Goal: Information Seeking & Learning: Check status

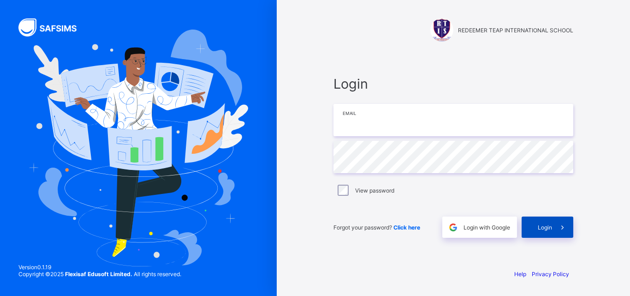
type input "**********"
click at [545, 232] on div "Login" at bounding box center [548, 226] width 52 height 21
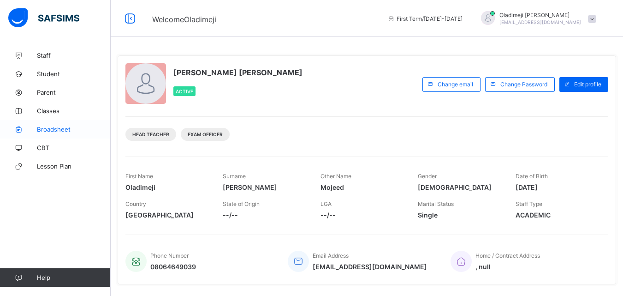
click at [59, 130] on span "Broadsheet" at bounding box center [74, 129] width 74 height 7
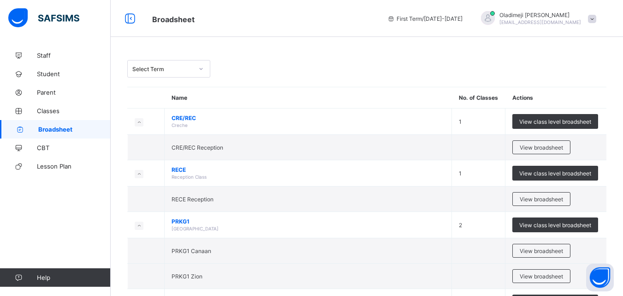
click at [201, 69] on icon at bounding box center [201, 69] width 3 height 2
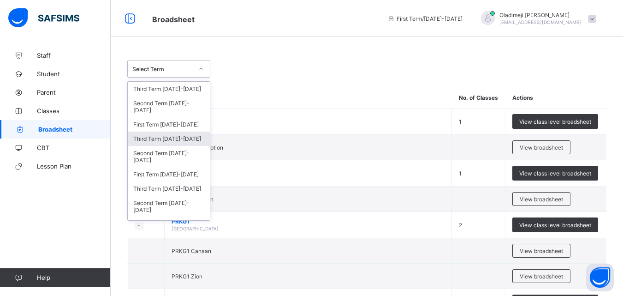
click at [172, 138] on div "Third Term [DATE]-[DATE]" at bounding box center [169, 139] width 82 height 14
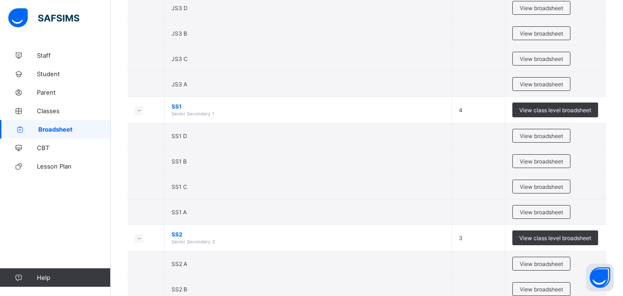
scroll to position [1671, 0]
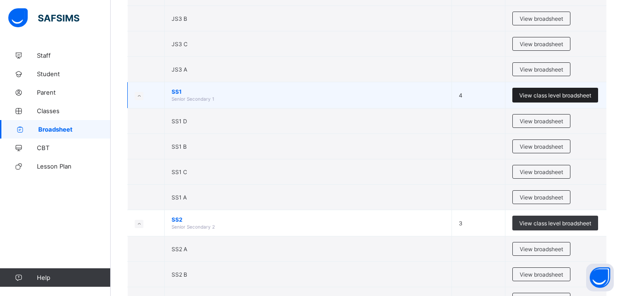
click at [549, 97] on span "View class level broadsheet" at bounding box center [556, 95] width 72 height 7
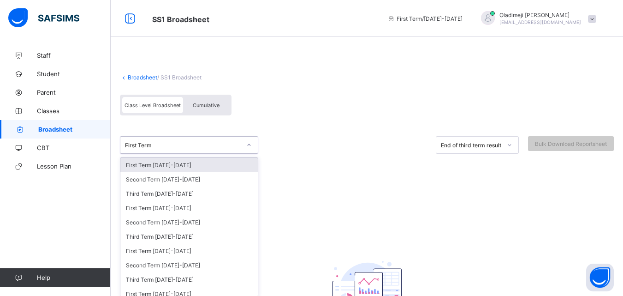
click at [250, 144] on div at bounding box center [249, 145] width 16 height 15
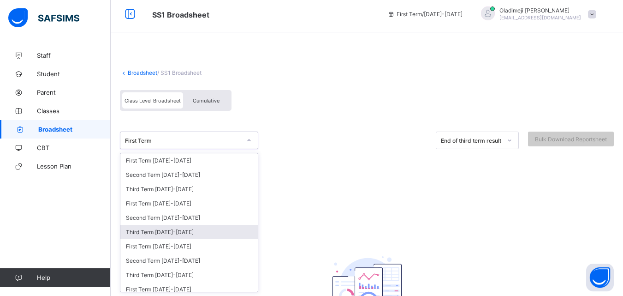
click at [172, 234] on div "Third Term [DATE]-[DATE]" at bounding box center [189, 232] width 138 height 14
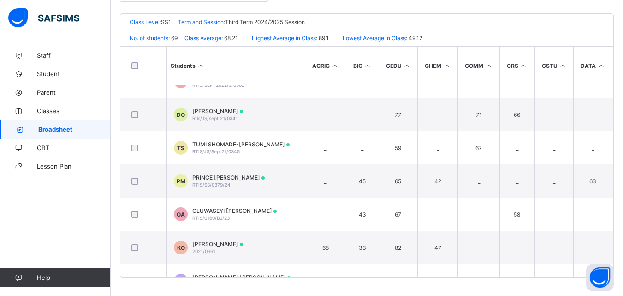
scroll to position [2104, 0]
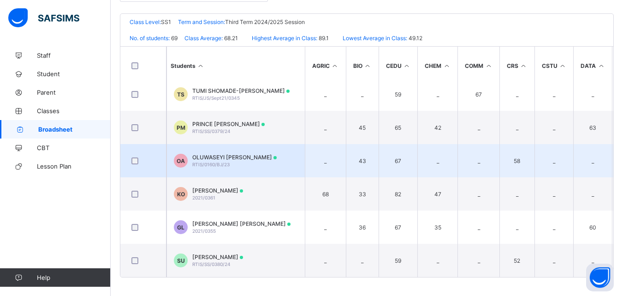
click at [238, 156] on span "OLUWASEYI [PERSON_NAME]" at bounding box center [234, 157] width 84 height 7
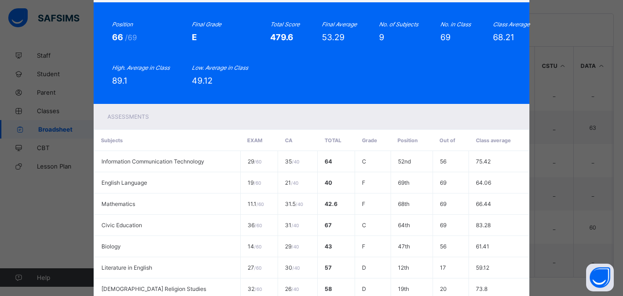
scroll to position [24, 0]
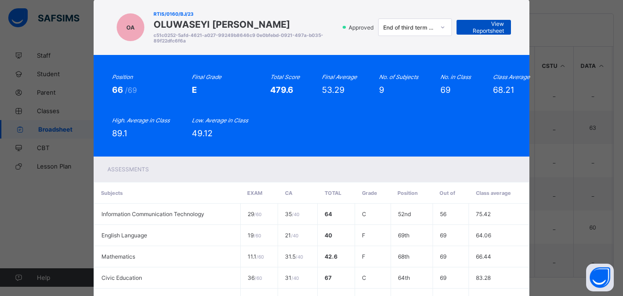
click at [486, 27] on span "View Reportsheet" at bounding box center [484, 27] width 41 height 14
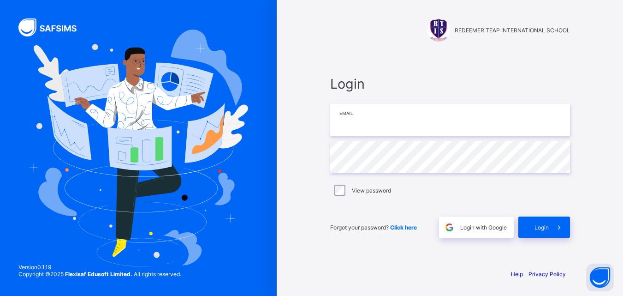
type input "**********"
click at [623, 50] on div "**********" at bounding box center [450, 148] width 347 height 296
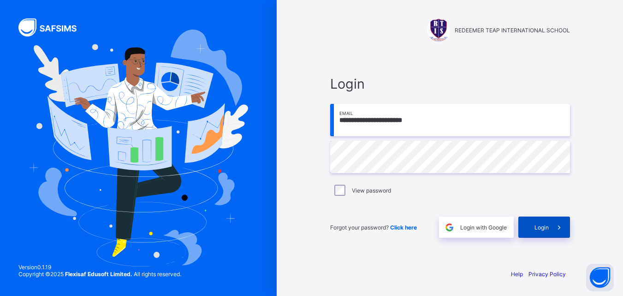
click at [550, 233] on div "Login" at bounding box center [545, 226] width 52 height 21
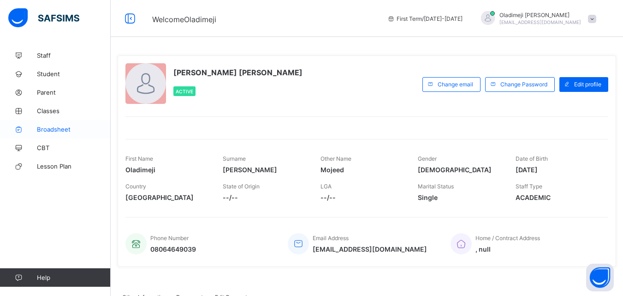
click at [55, 130] on span "Broadsheet" at bounding box center [74, 129] width 74 height 7
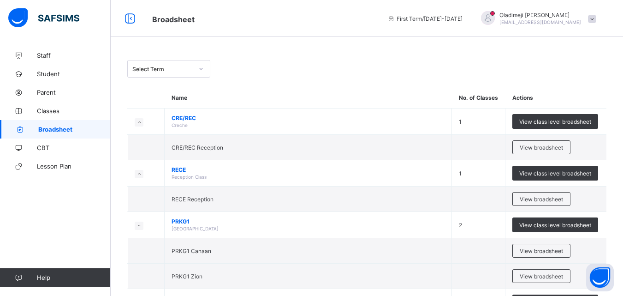
click at [201, 69] on icon at bounding box center [201, 69] width 3 height 2
click at [201, 68] on icon at bounding box center [201, 68] width 6 height 9
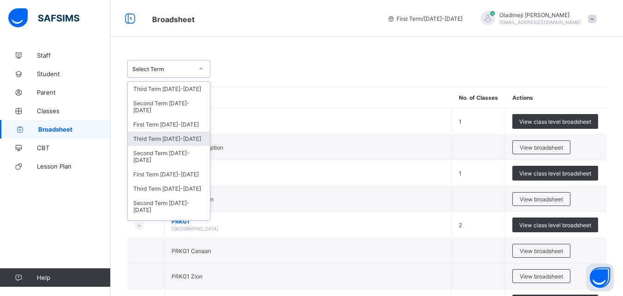
click at [159, 140] on div "Third Term [DATE]-[DATE]" at bounding box center [169, 139] width 82 height 14
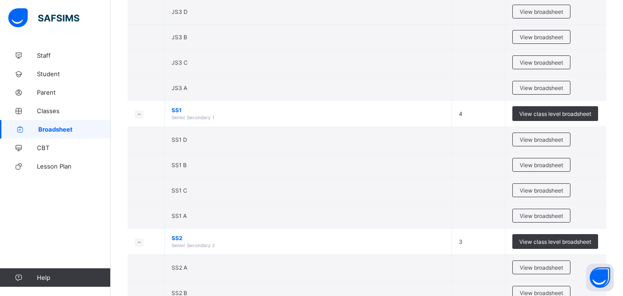
scroll to position [1649, 0]
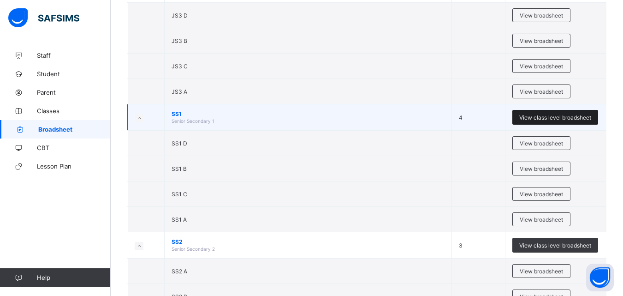
click at [550, 116] on span "View class level broadsheet" at bounding box center [556, 117] width 72 height 7
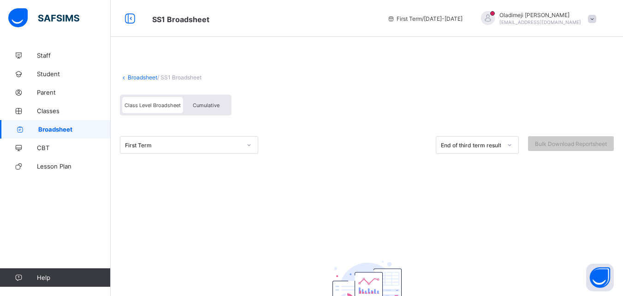
click at [250, 145] on icon at bounding box center [249, 144] width 6 height 9
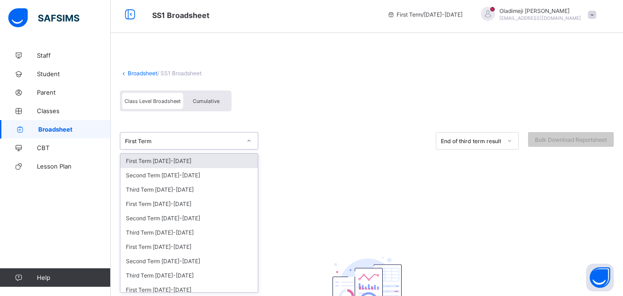
scroll to position [5, 0]
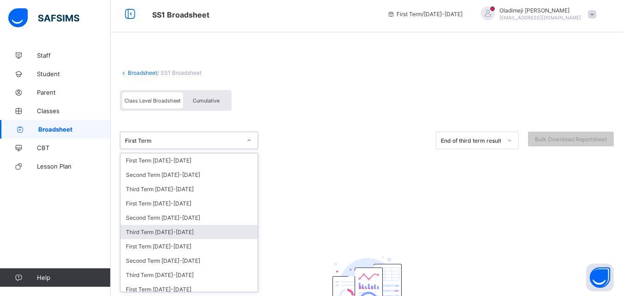
click at [164, 232] on div "Third Term [DATE]-[DATE]" at bounding box center [189, 232] width 138 height 14
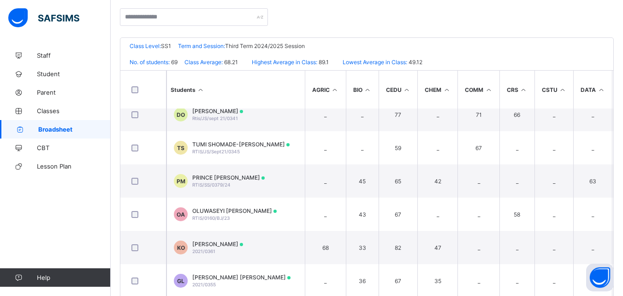
scroll to position [2104, 0]
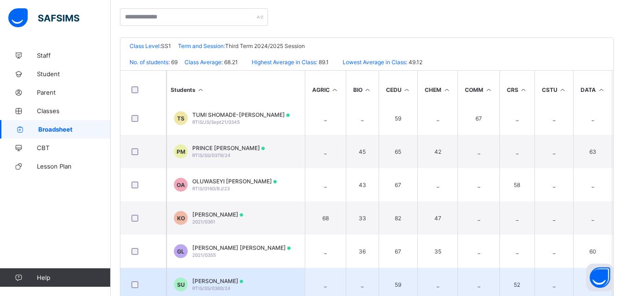
click at [225, 280] on span "[PERSON_NAME]" at bounding box center [217, 280] width 51 height 7
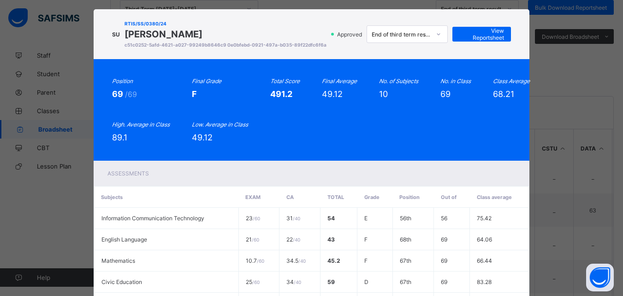
scroll to position [12, 0]
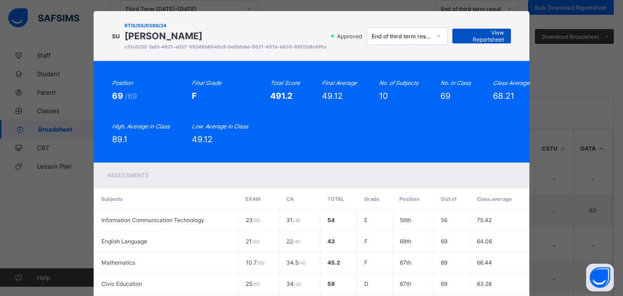
click at [494, 35] on span "View Reportsheet" at bounding box center [482, 36] width 45 height 14
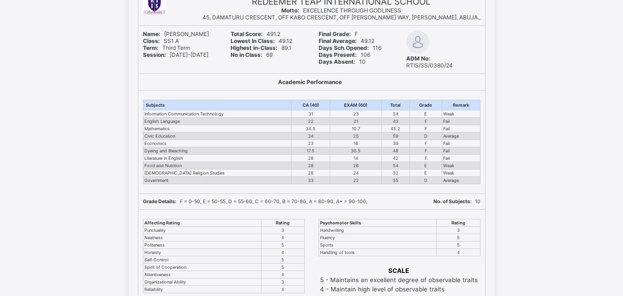
scroll to position [77, 0]
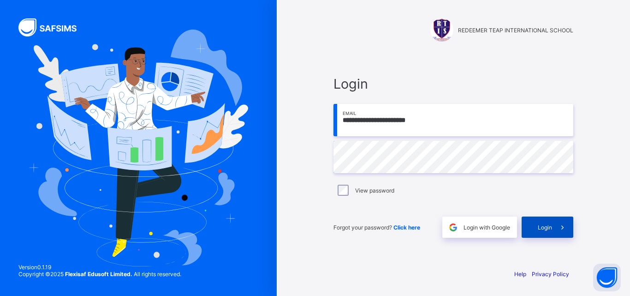
click at [549, 228] on span "Login" at bounding box center [545, 227] width 14 height 7
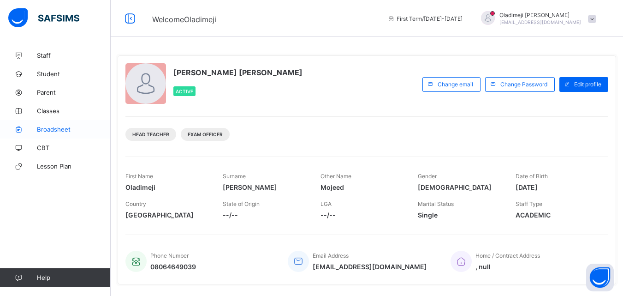
click at [51, 129] on span "Broadsheet" at bounding box center [74, 129] width 74 height 7
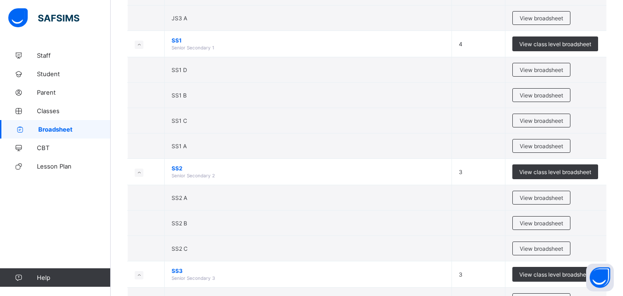
scroll to position [1694, 0]
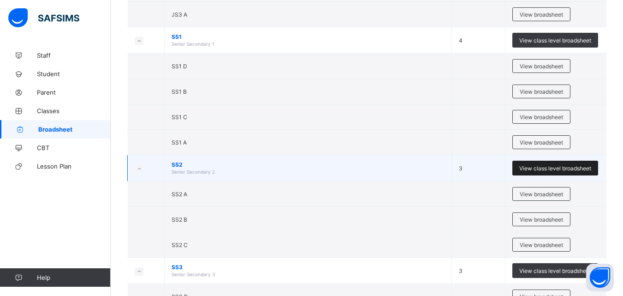
click at [568, 167] on span "View class level broadsheet" at bounding box center [556, 168] width 72 height 7
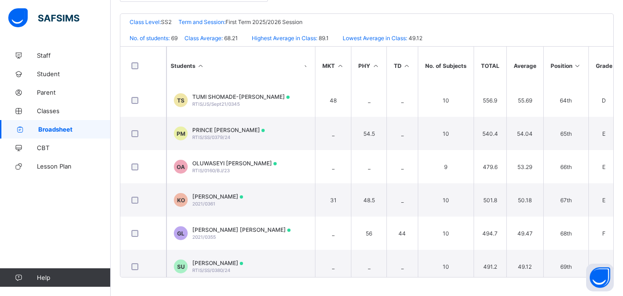
scroll to position [2104, 796]
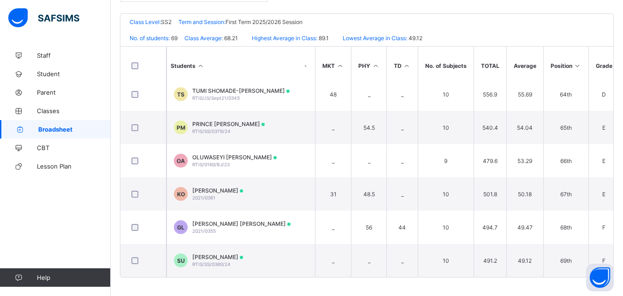
click at [614, 275] on div "Students AGRIC BIO CEDU CHEM COMM CRS CSTU DATA DYEING ECONS ENGL FACCT FMATH F…" at bounding box center [366, 161] width 493 height 231
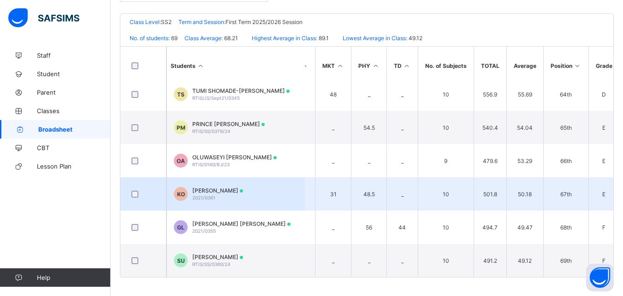
click at [194, 187] on span "[PERSON_NAME]" at bounding box center [217, 190] width 51 height 7
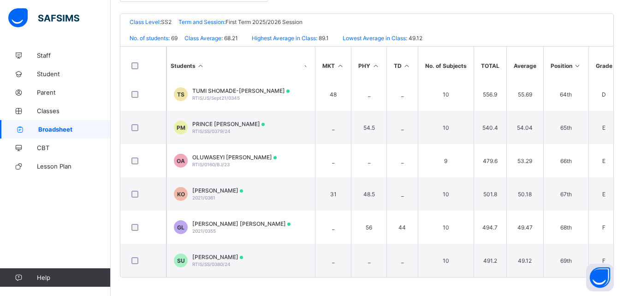
click at [0, 0] on div "Assessments" at bounding box center [0, 0] width 0 height 0
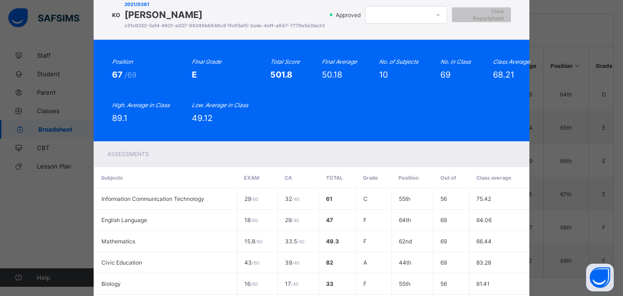
scroll to position [0, 0]
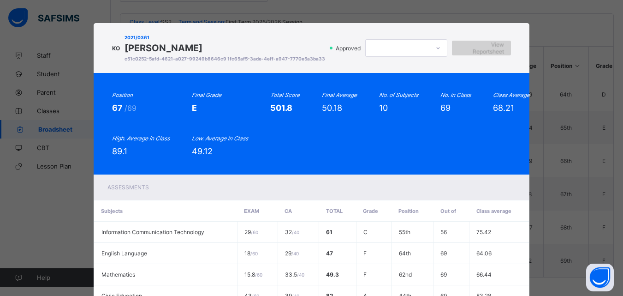
click at [488, 53] on span "View Reportsheet" at bounding box center [481, 48] width 45 height 14
click at [497, 43] on div "View Reportsheet" at bounding box center [481, 48] width 59 height 15
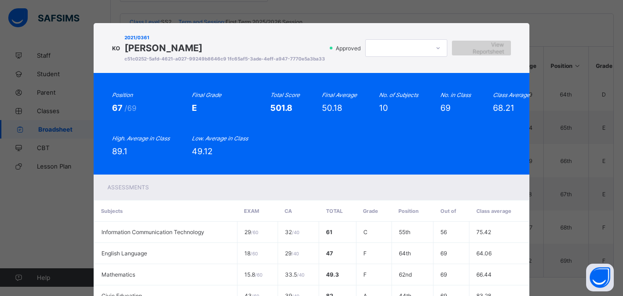
click at [486, 51] on span "View Reportsheet" at bounding box center [481, 48] width 45 height 14
click at [441, 64] on div "KO 2021/0361 [PERSON_NAME] c51c0252-5afd-4621-a027-99249b8646c9 1fc65af5-3ade-4…" at bounding box center [312, 47] width 400 height 31
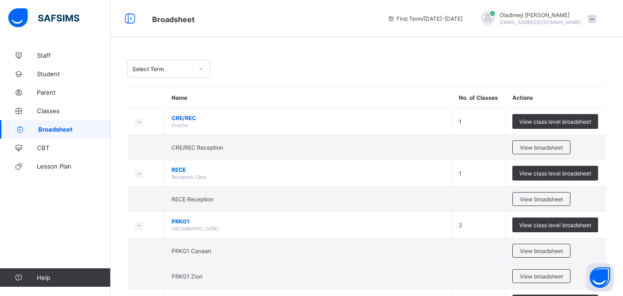
click at [201, 67] on icon at bounding box center [201, 68] width 6 height 9
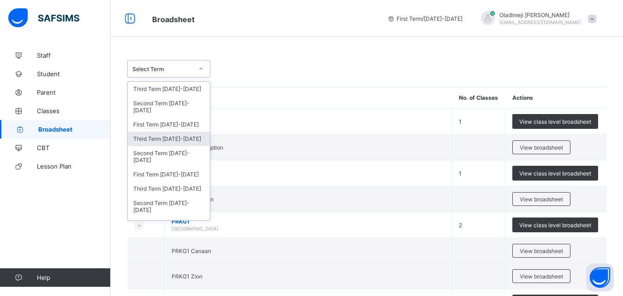
click at [173, 139] on div "Third Term [DATE]-[DATE]" at bounding box center [169, 139] width 82 height 14
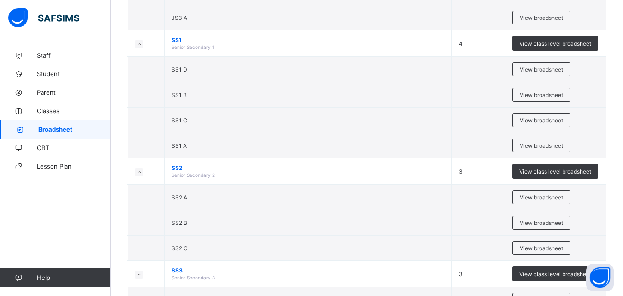
scroll to position [1738, 0]
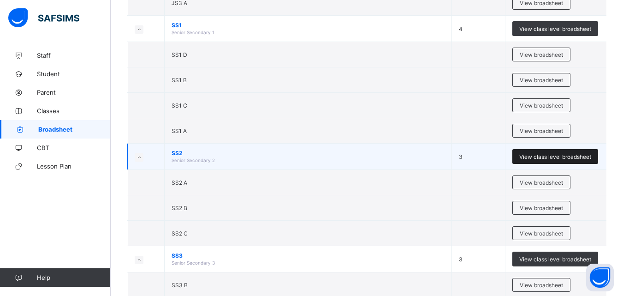
click at [550, 156] on span "View class level broadsheet" at bounding box center [556, 156] width 72 height 7
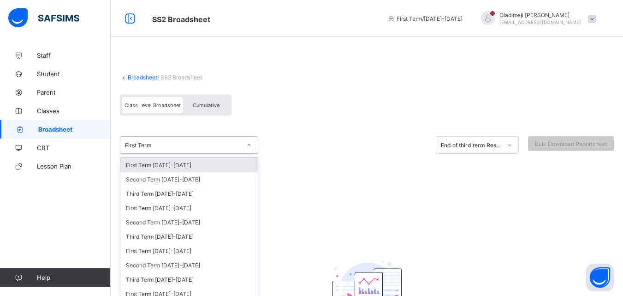
scroll to position [5, 0]
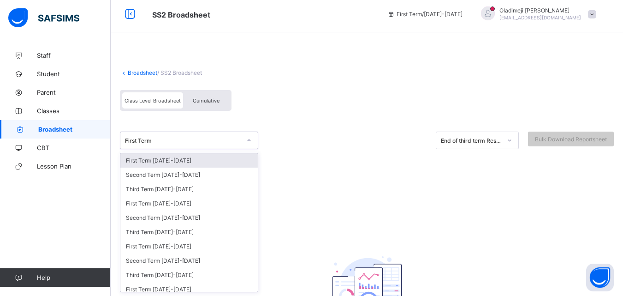
click at [251, 145] on div at bounding box center [249, 140] width 16 height 15
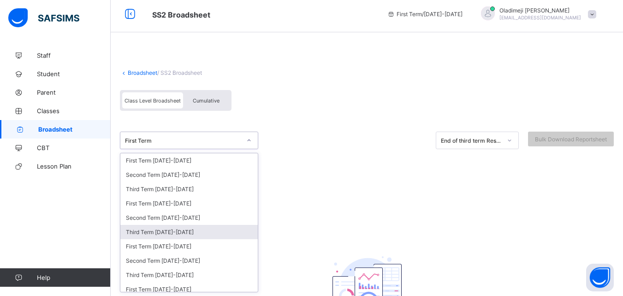
click at [161, 233] on div "Third Term [DATE]-[DATE]" at bounding box center [189, 232] width 138 height 14
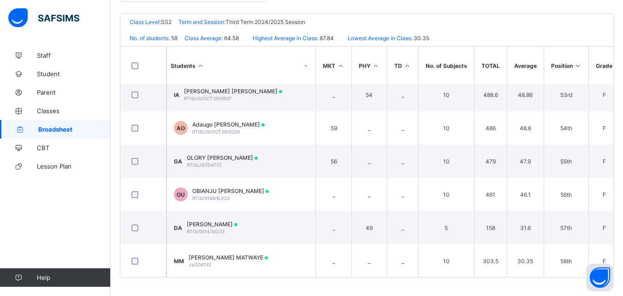
scroll to position [1738, 830]
